Goal: Navigation & Orientation: Find specific page/section

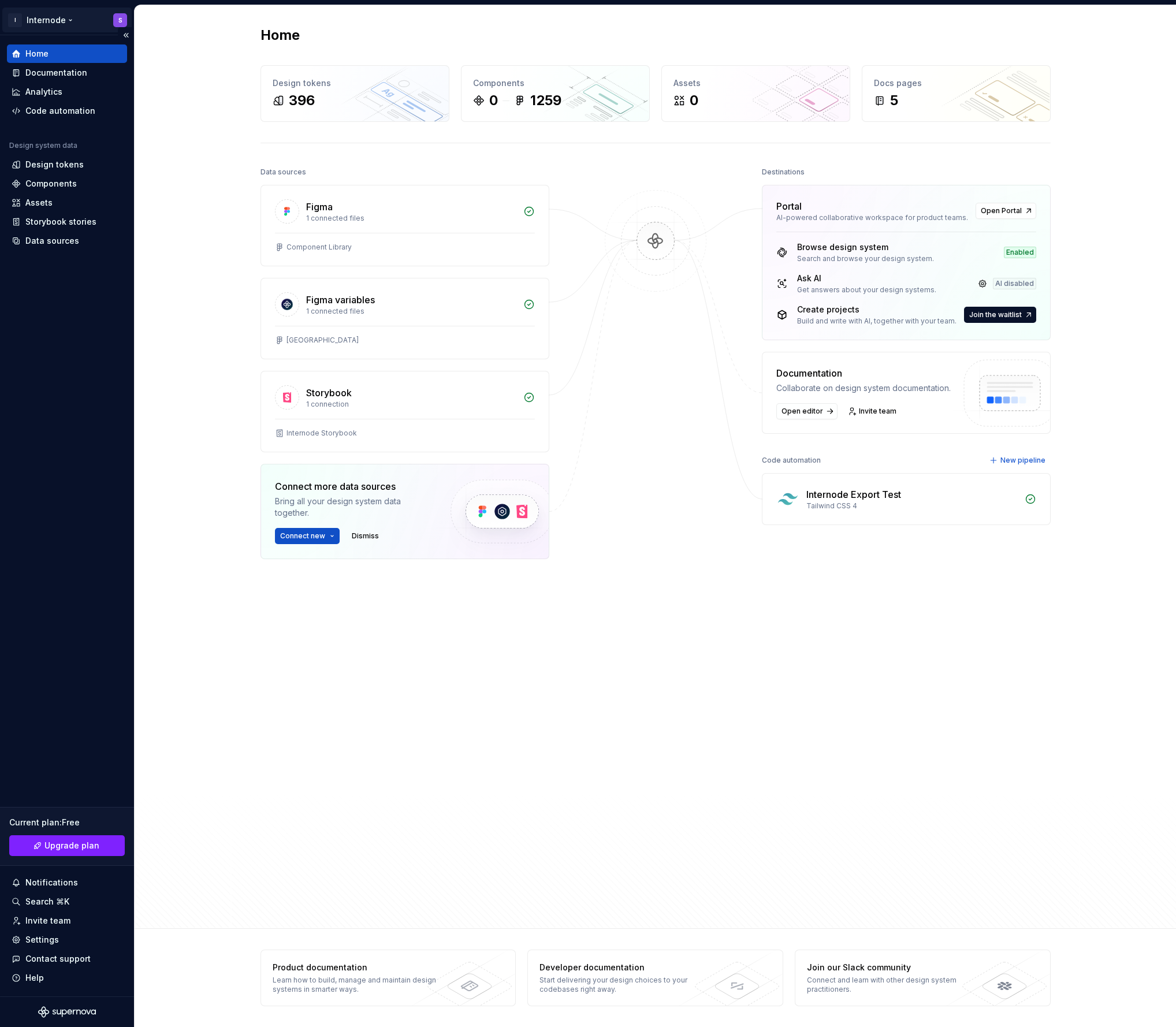
click at [41, 14] on html "I Internode S Home Documentation Analytics Code automation Design system data D…" at bounding box center [588, 513] width 1176 height 1027
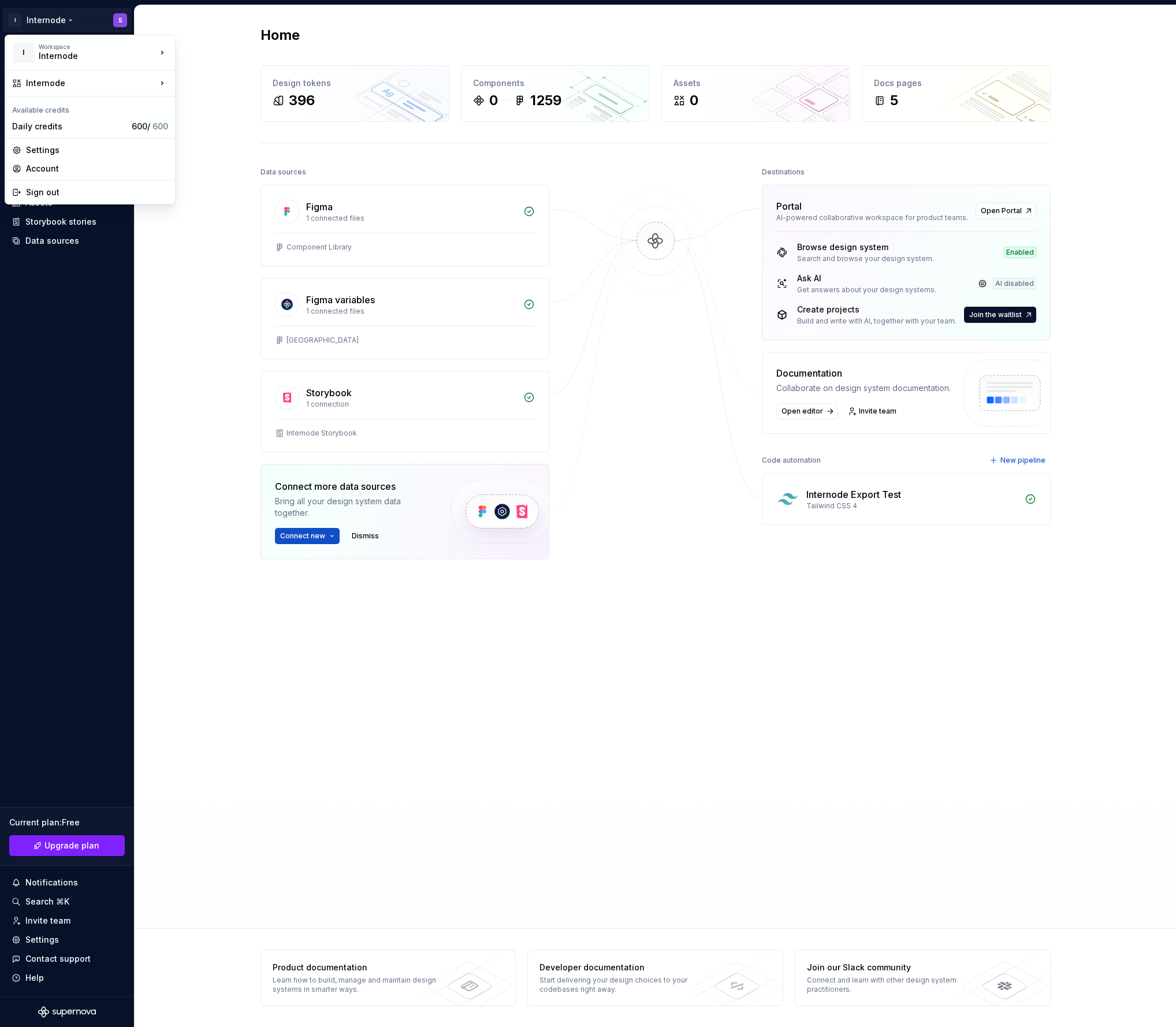
click at [145, 325] on html "I Internode S Home Documentation Analytics Code automation Design system data D…" at bounding box center [588, 513] width 1176 height 1027
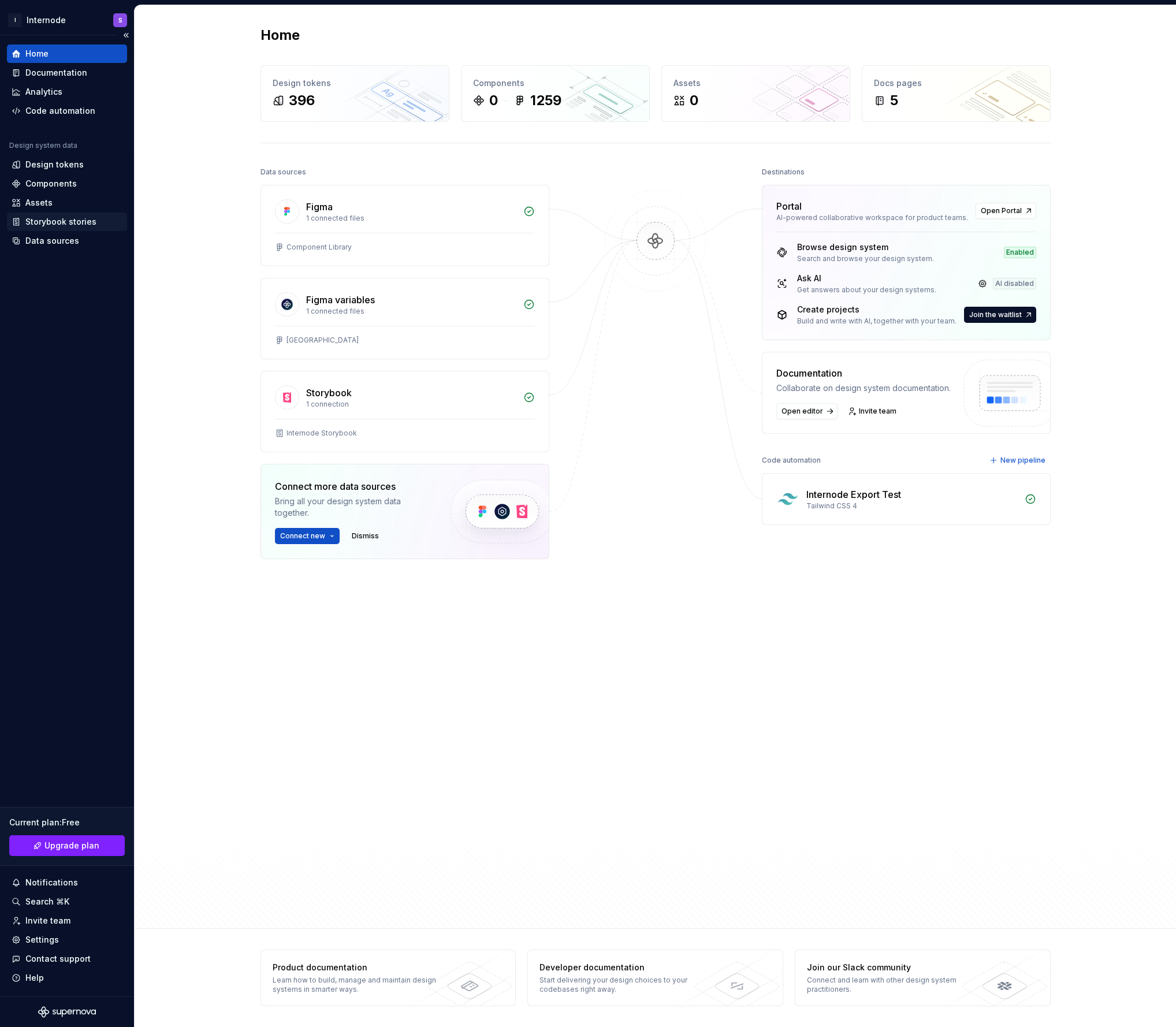
click at [62, 226] on div "Storybook stories" at bounding box center [61, 221] width 71 height 11
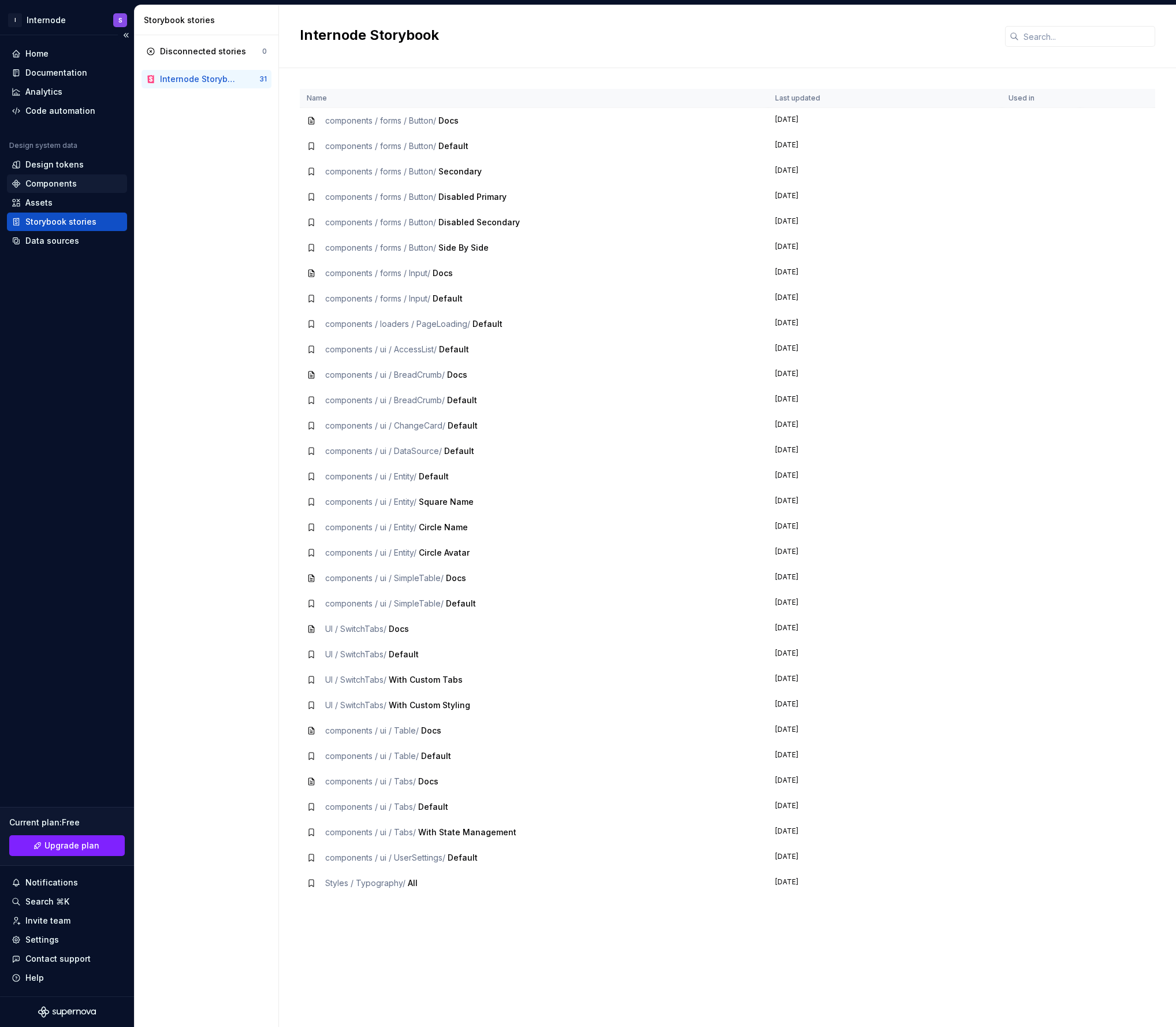
click at [62, 181] on div "Components" at bounding box center [52, 183] width 52 height 11
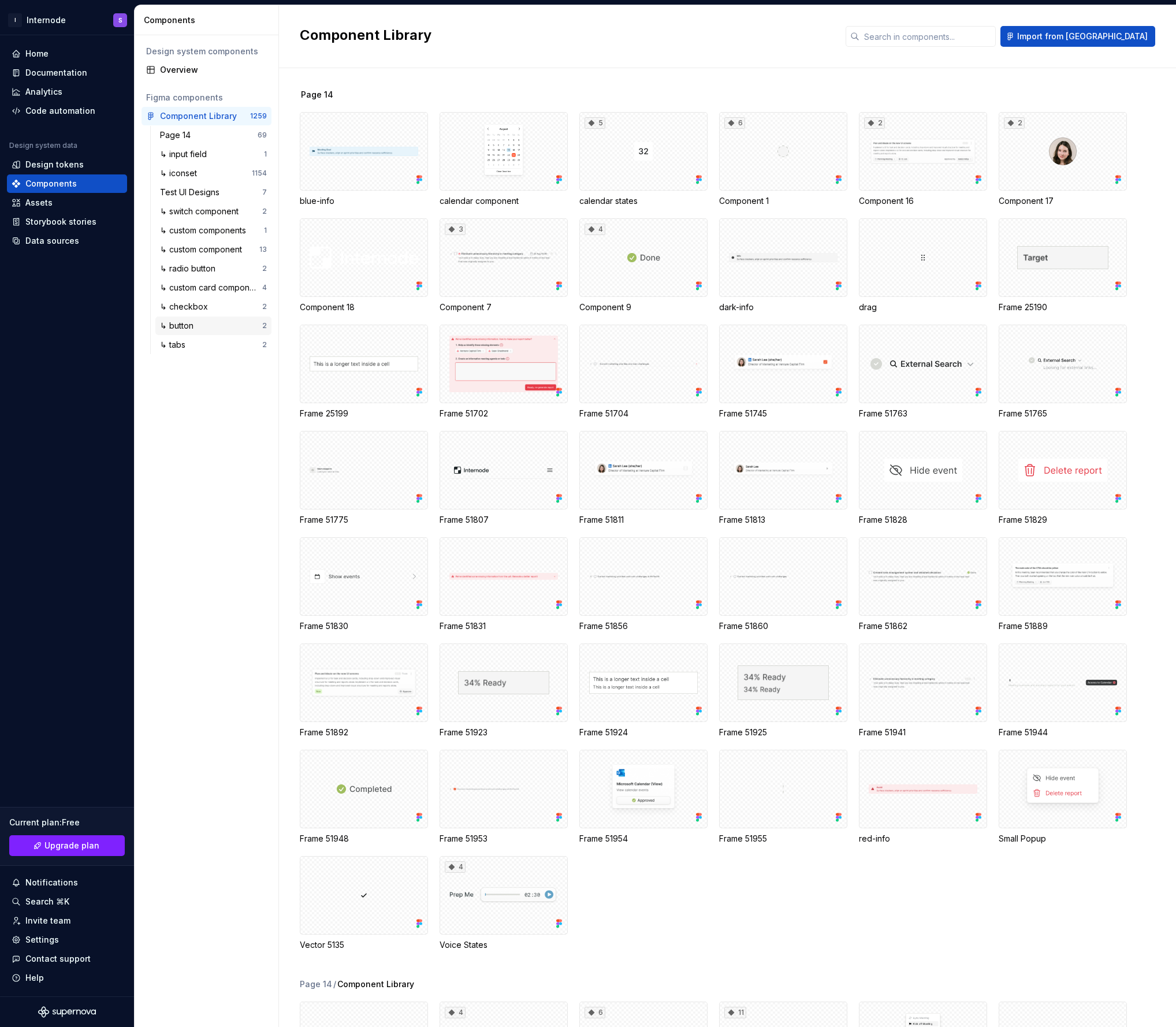
click at [195, 329] on div "↳ button" at bounding box center [179, 325] width 38 height 11
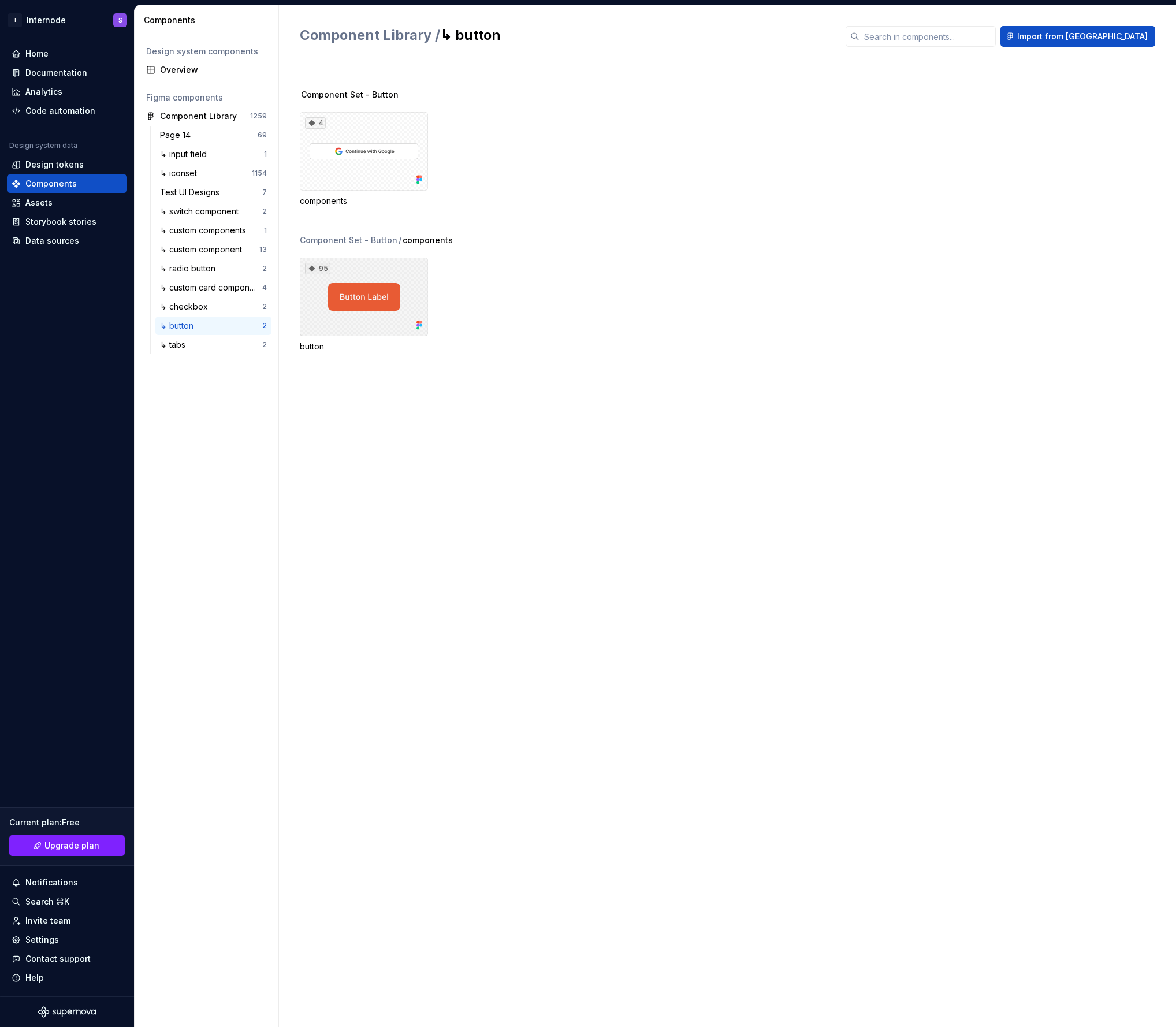
click at [383, 305] on div "95" at bounding box center [363, 296] width 128 height 78
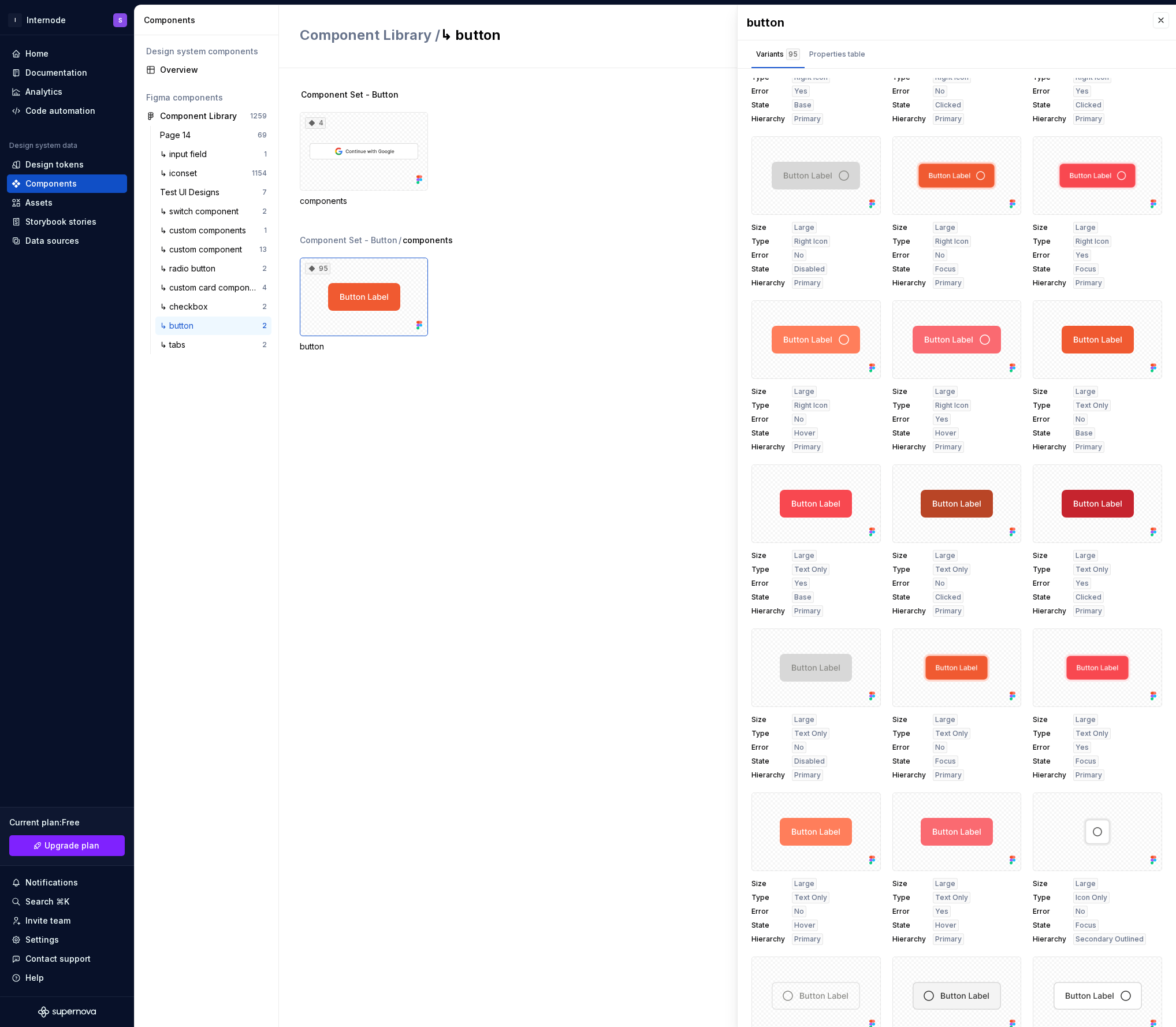
scroll to position [2241, 0]
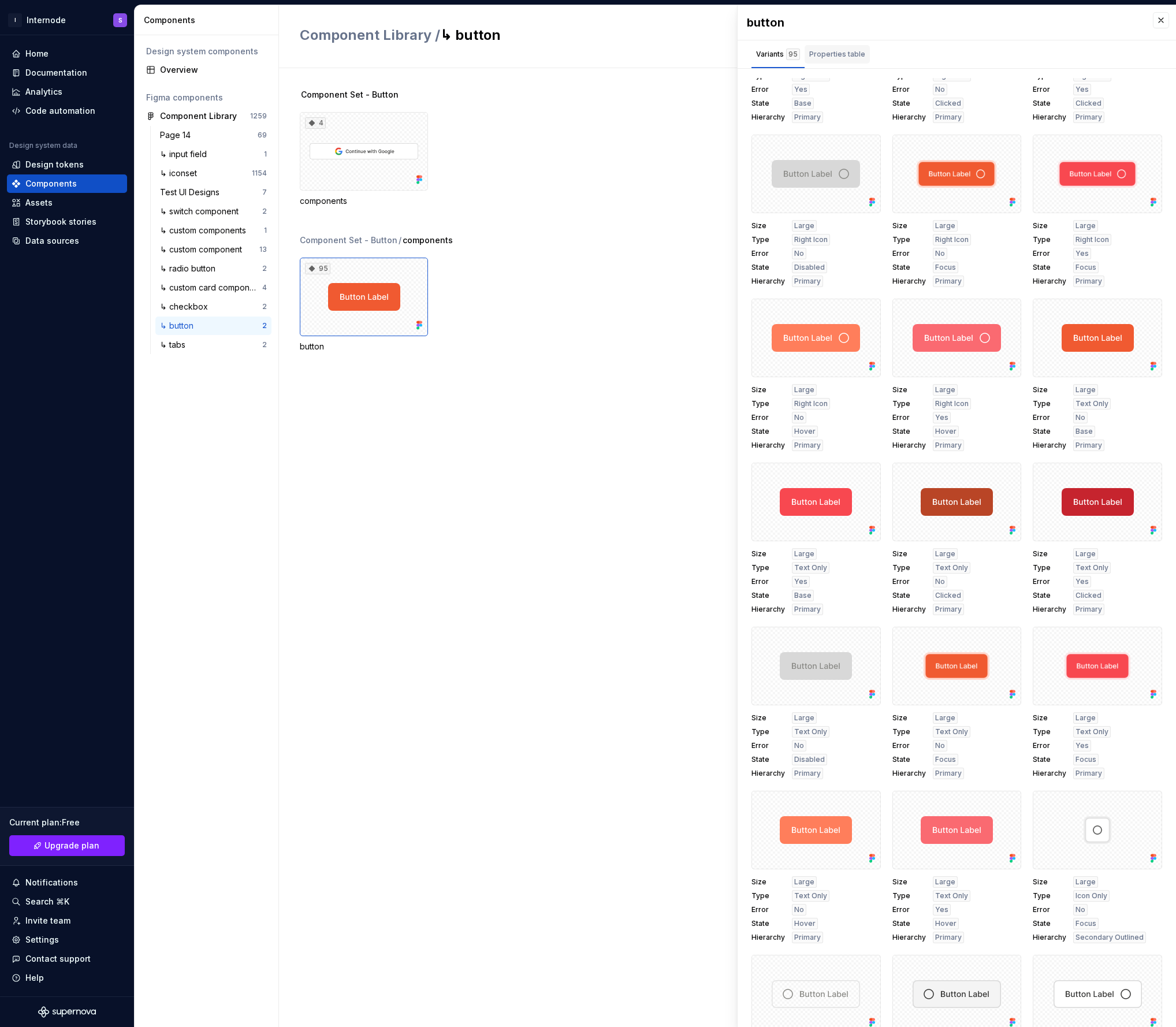
click at [830, 60] on div "Properties table" at bounding box center [838, 53] width 65 height 18
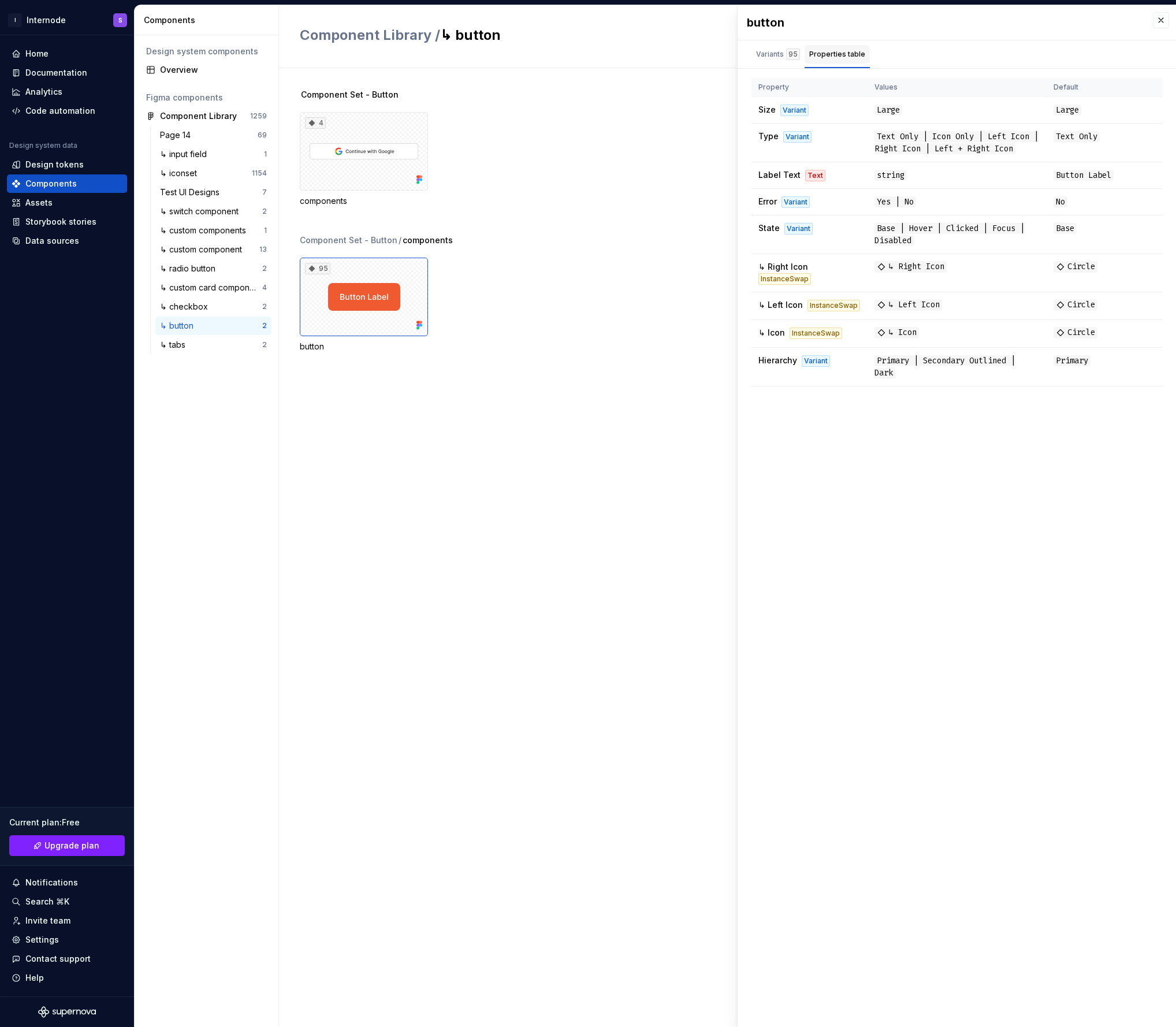
scroll to position [0, 0]
click at [48, 16] on html "I Internode S Home Documentation Analytics Code automation Design system data D…" at bounding box center [588, 513] width 1176 height 1027
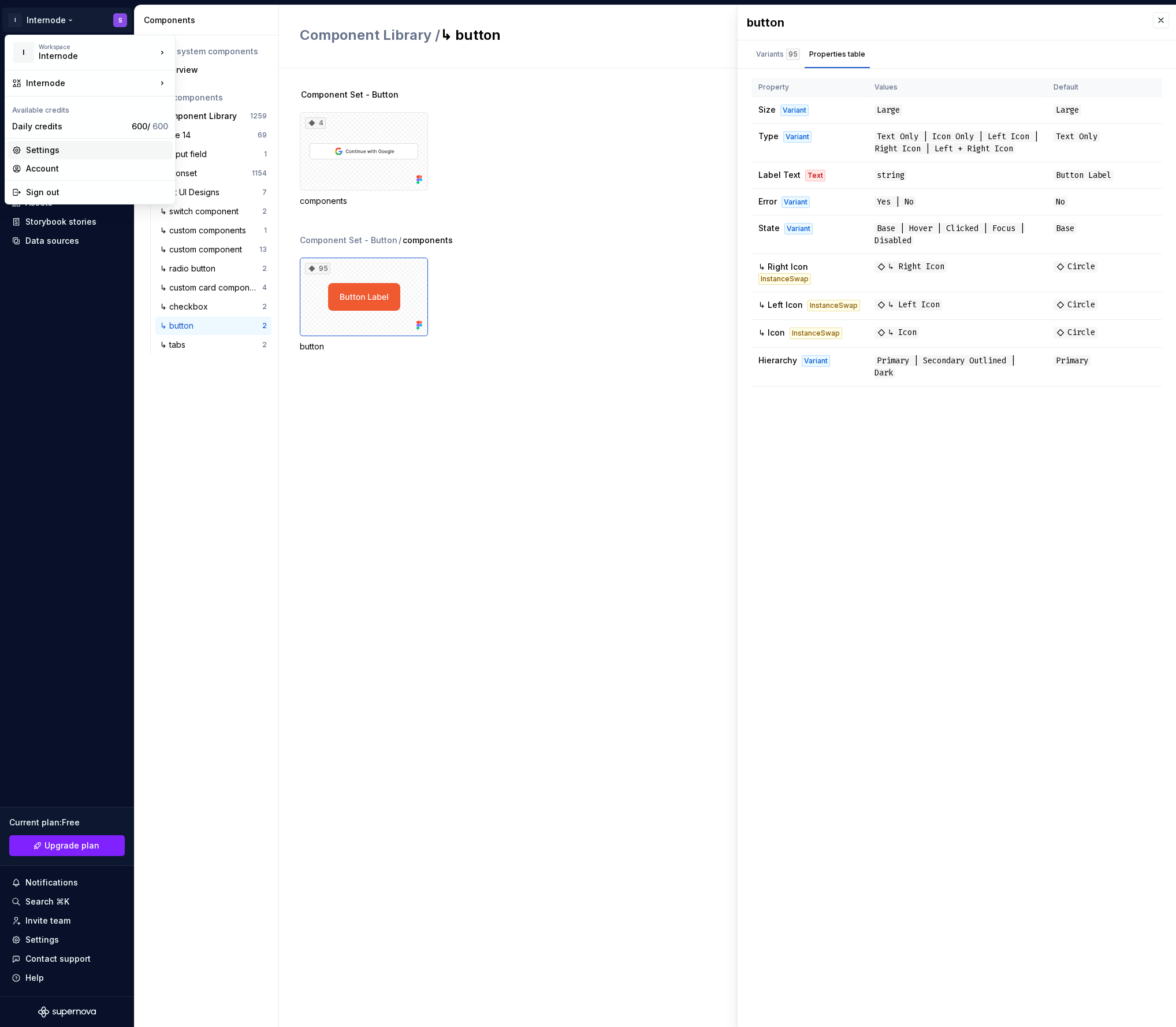
click at [50, 152] on div "Settings" at bounding box center [96, 150] width 142 height 11
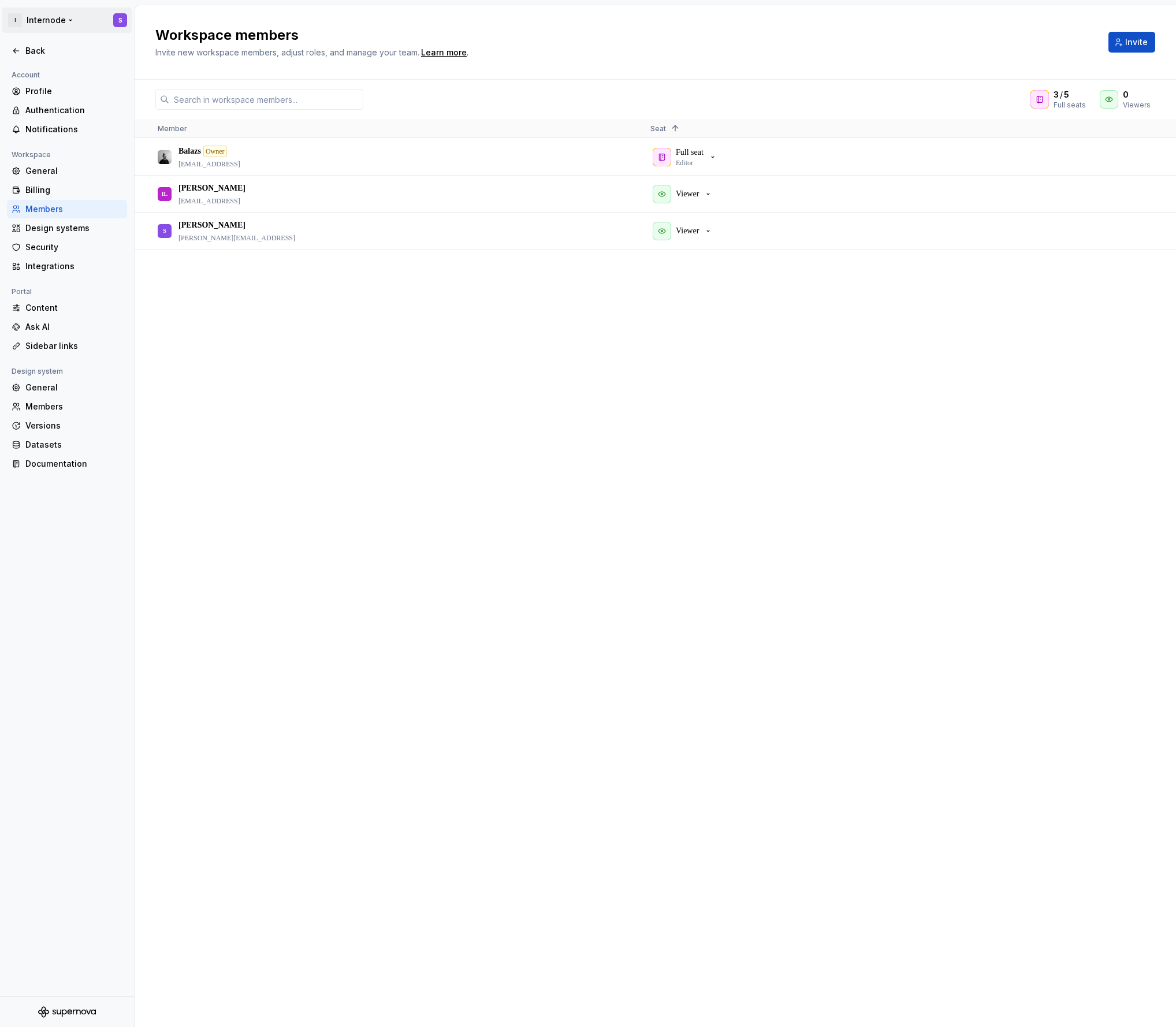
click at [28, 22] on html "I Internode S Back Account Profile Authentication Notifications Workspace Gener…" at bounding box center [588, 513] width 1176 height 1027
click at [192, 276] on html "I Internode S Back Account Profile Authentication Notifications Workspace Gener…" at bounding box center [588, 513] width 1176 height 1027
click at [29, 52] on div "Back" at bounding box center [74, 50] width 97 height 11
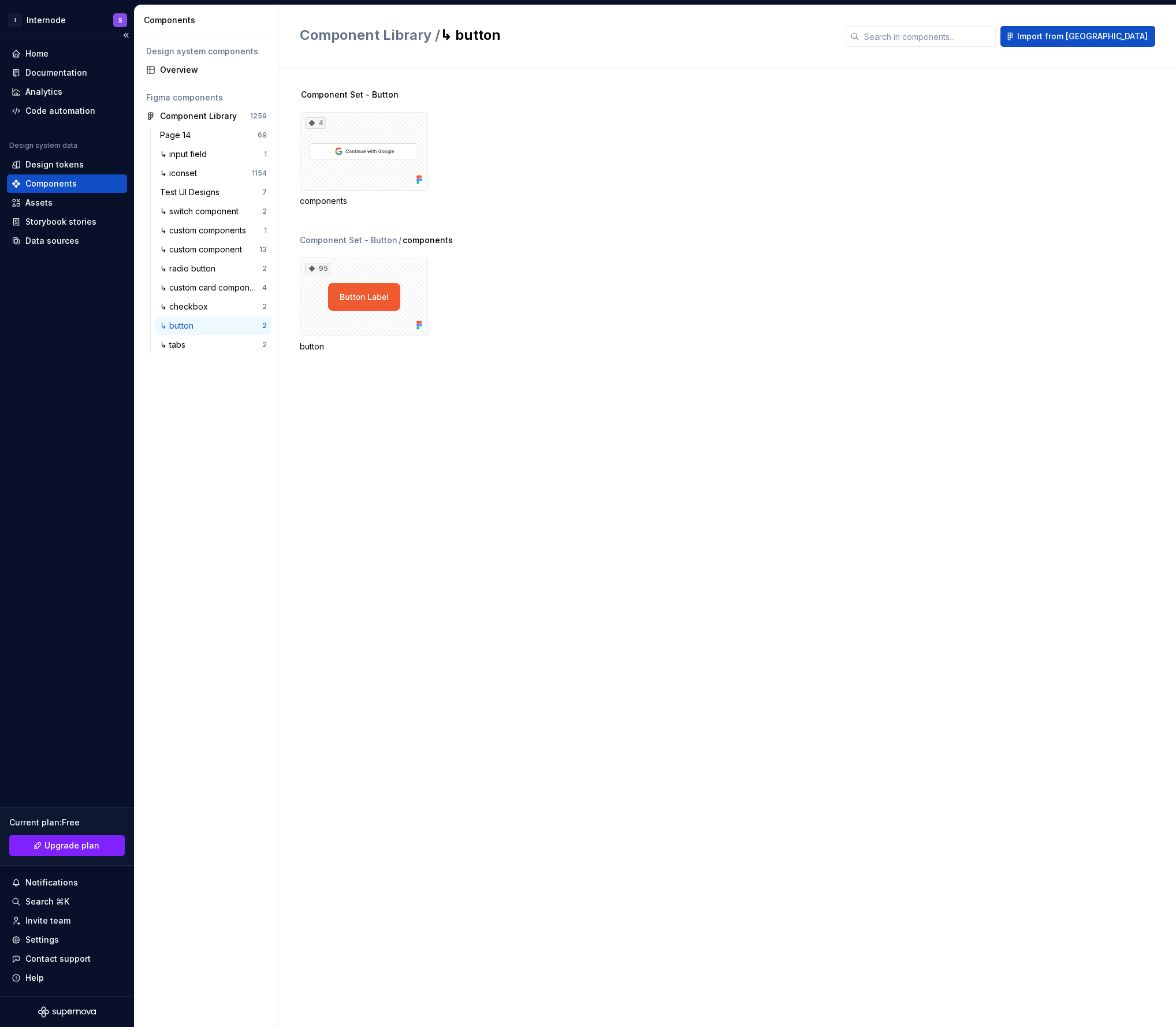
click at [76, 1013] on icon "Supernova Logo" at bounding box center [66, 1012] width 58 height 11
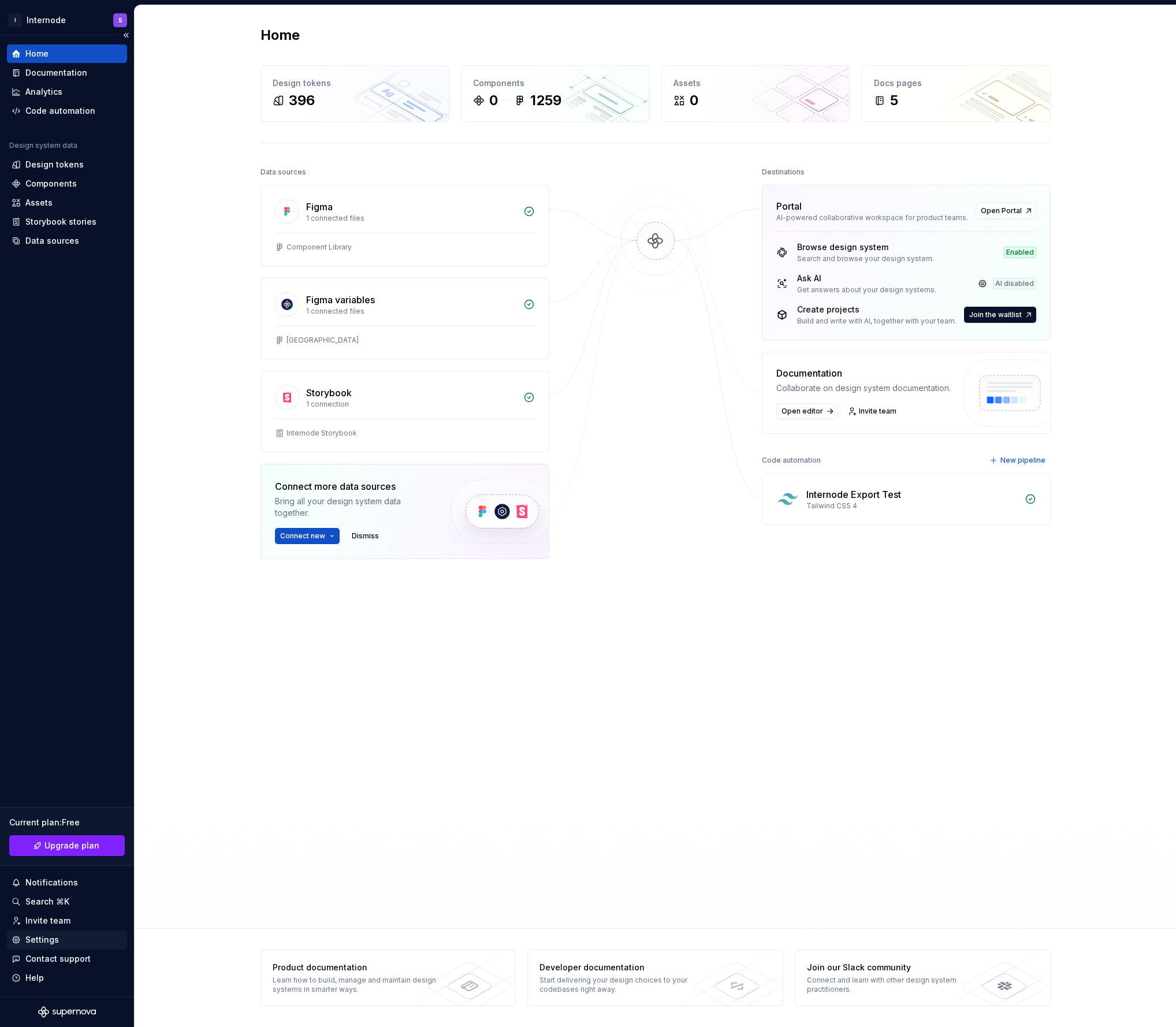
click at [60, 941] on div "Settings" at bounding box center [66, 939] width 111 height 11
click at [1024, 213] on link "Open Portal" at bounding box center [1006, 211] width 60 height 16
